Goal: Task Accomplishment & Management: Use online tool/utility

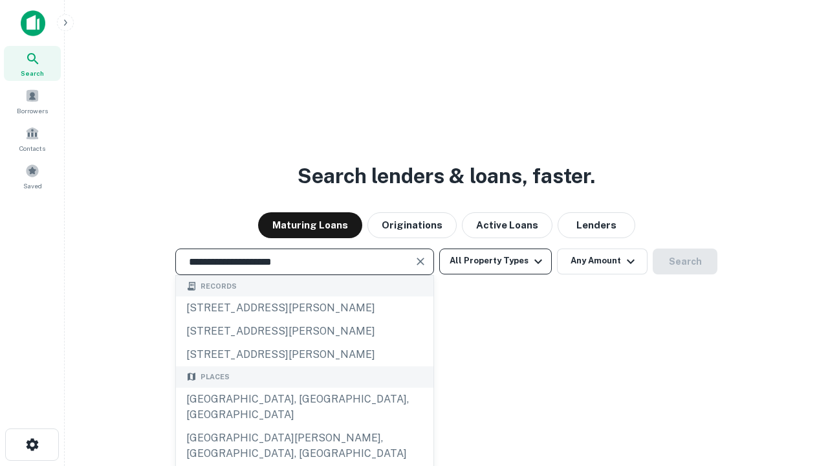
type input "**********"
click at [496, 261] on button "All Property Types" at bounding box center [495, 261] width 113 height 26
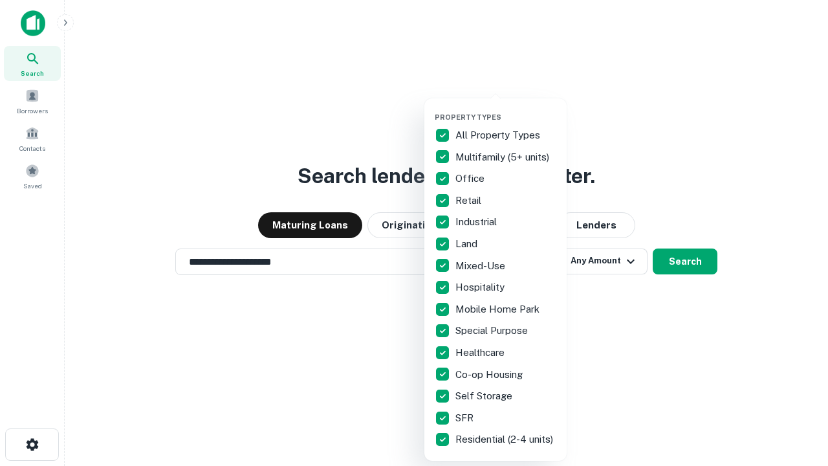
click at [506, 109] on button "button" at bounding box center [506, 109] width 142 height 1
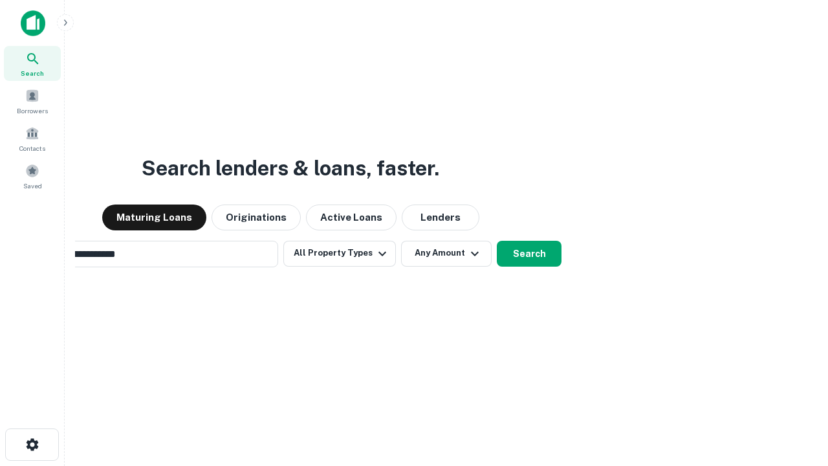
scroll to position [20, 0]
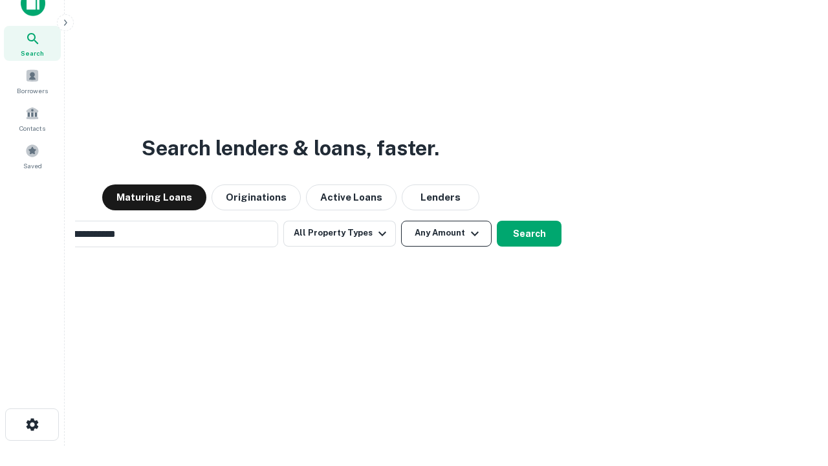
click at [401, 221] on button "Any Amount" at bounding box center [446, 234] width 91 height 26
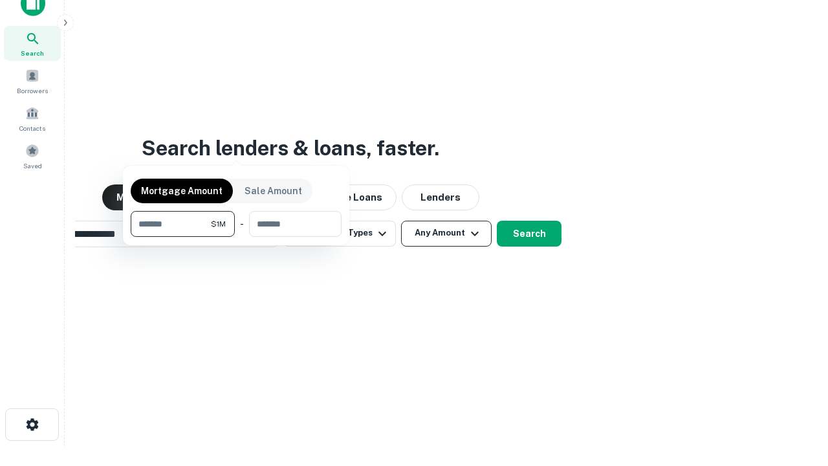
scroll to position [21, 0]
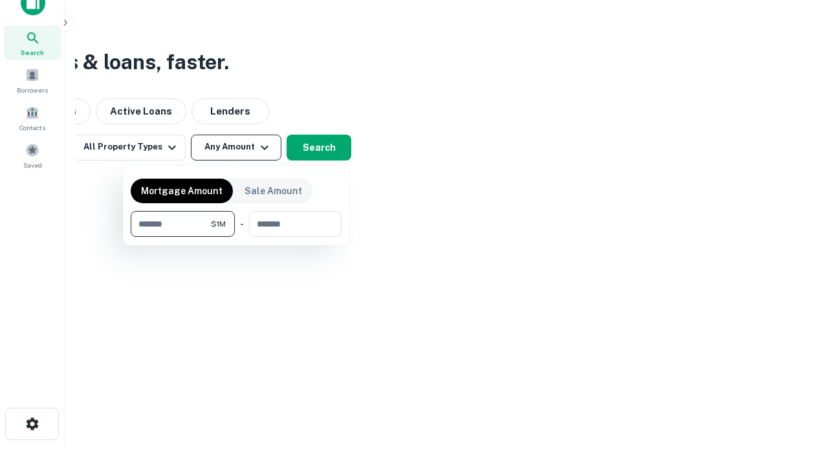
type input "*******"
click at [236, 237] on button "button" at bounding box center [236, 237] width 211 height 1
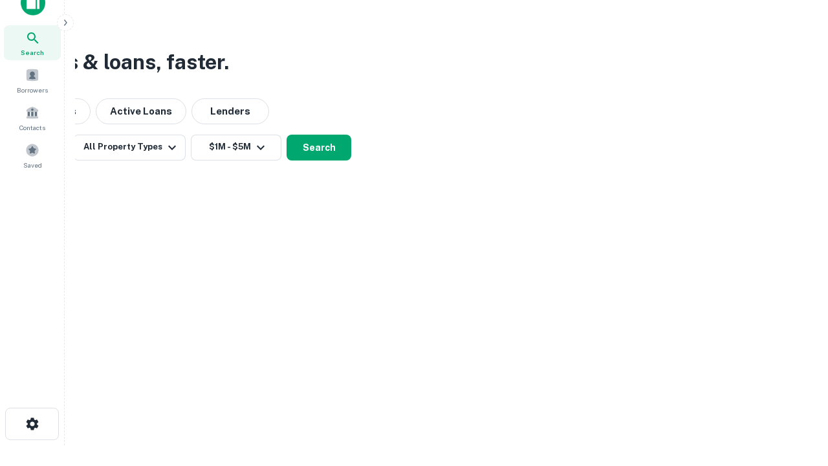
scroll to position [8, 239]
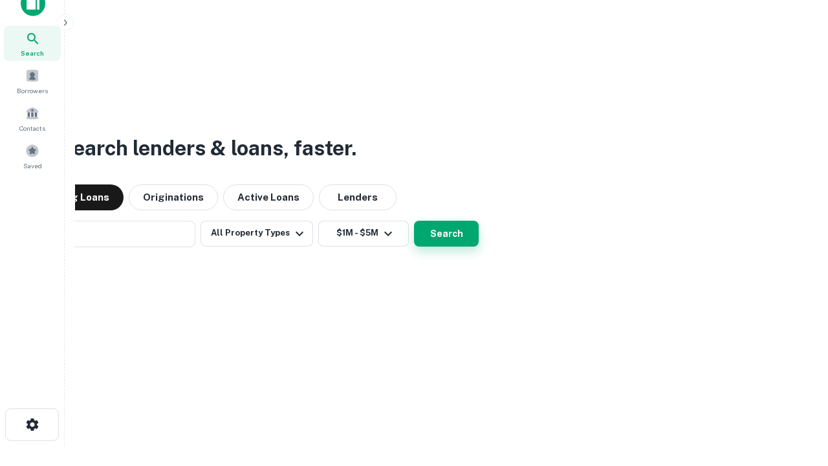
click at [414, 221] on button "Search" at bounding box center [446, 234] width 65 height 26
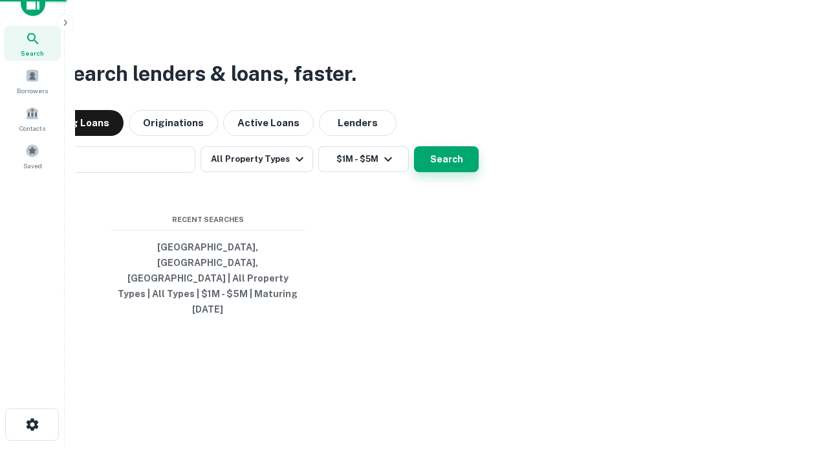
scroll to position [34, 366]
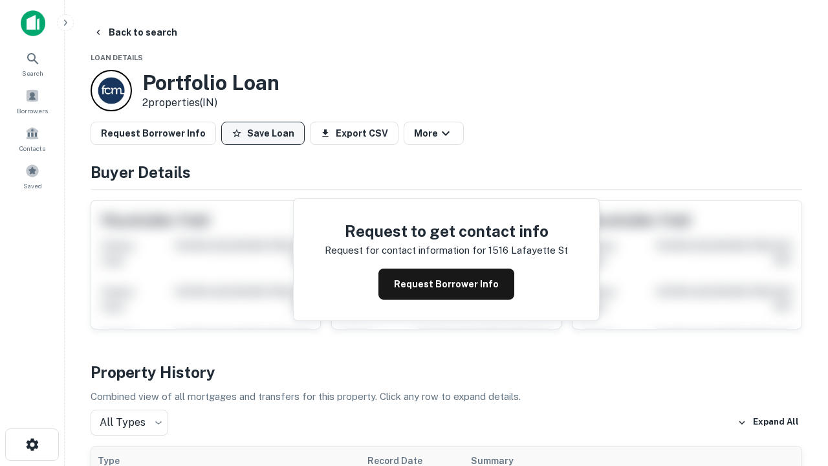
click at [263, 133] on button "Save Loan" at bounding box center [262, 133] width 83 height 23
